Goal: Answer question/provide support

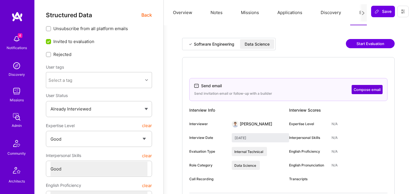
select select "4"
select select "7"
select select "US"
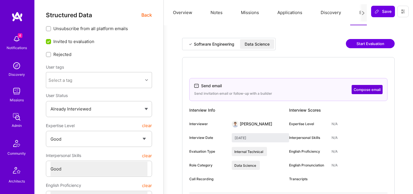
select select "Right Now"
click at [144, 18] on span "Back" at bounding box center [146, 14] width 11 height 7
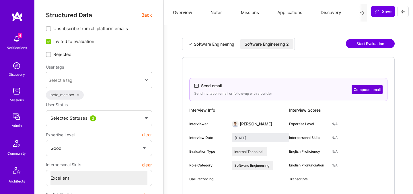
select select "4"
select select "7"
select select "US"
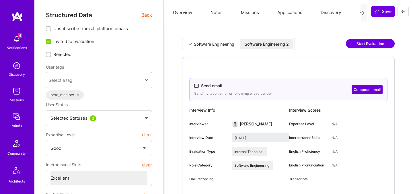
select select "Right Now"
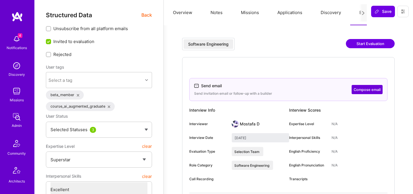
select select "7"
select select "PL"
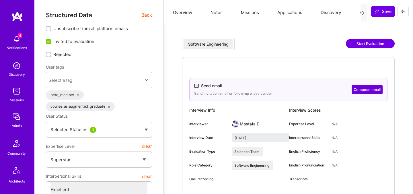
select select "Right Now"
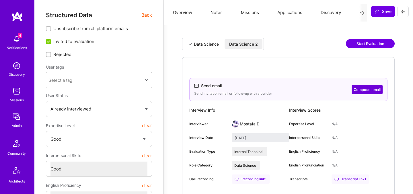
select select "4"
select select "6"
select select "RS"
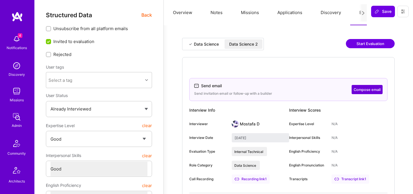
select select "Right Now"
click at [240, 43] on div "Data Science 2" at bounding box center [243, 44] width 29 height 6
click at [215, 42] on div "Data Science" at bounding box center [206, 44] width 25 height 6
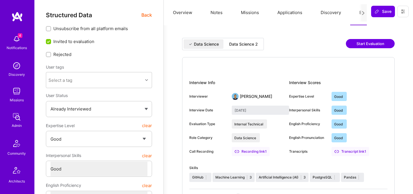
click at [246, 43] on div "Data Science 2" at bounding box center [243, 44] width 29 height 6
type input "September 5, 2025"
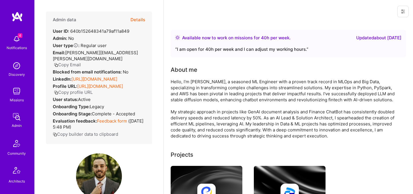
click at [141, 20] on button "Details" at bounding box center [137, 19] width 15 height 17
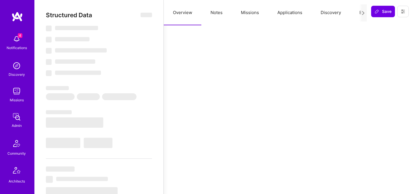
click at [360, 13] on div at bounding box center [362, 12] width 7 height 17
click at [358, 11] on button "Evaluation" at bounding box center [369, 12] width 39 height 25
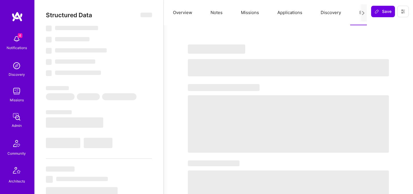
select select "Right Now"
select select "4"
select select "6"
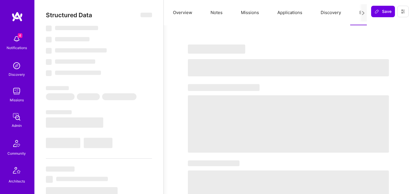
select select "RS"
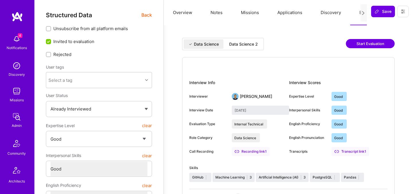
click at [238, 49] on div "Data Science Data Science 2" at bounding box center [223, 44] width 82 height 12
click at [239, 44] on div "Data Science 2" at bounding box center [243, 44] width 29 height 6
type input "September 5, 2025"
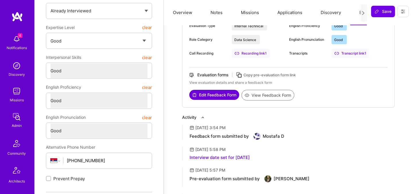
scroll to position [64, 0]
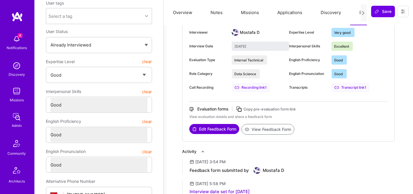
click at [256, 130] on button "View Feedback Form" at bounding box center [267, 129] width 53 height 11
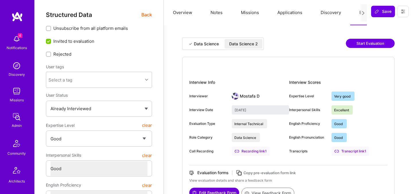
scroll to position [0, 0]
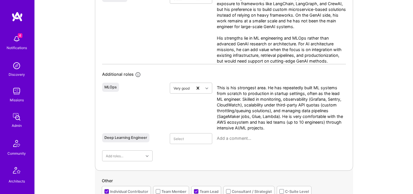
scroll to position [433, 0]
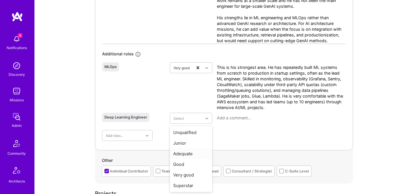
click at [236, 135] on div "ML Engineer Very good Most of his experience is in ML engineering, working in m…" at bounding box center [224, 7] width 244 height 265
click at [236, 134] on div "ML Engineer Very good Most of his experience is in ML engineering, working in m…" at bounding box center [224, 7] width 244 height 265
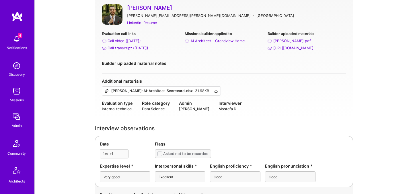
scroll to position [0, 0]
